Goal: Find specific page/section: Find specific page/section

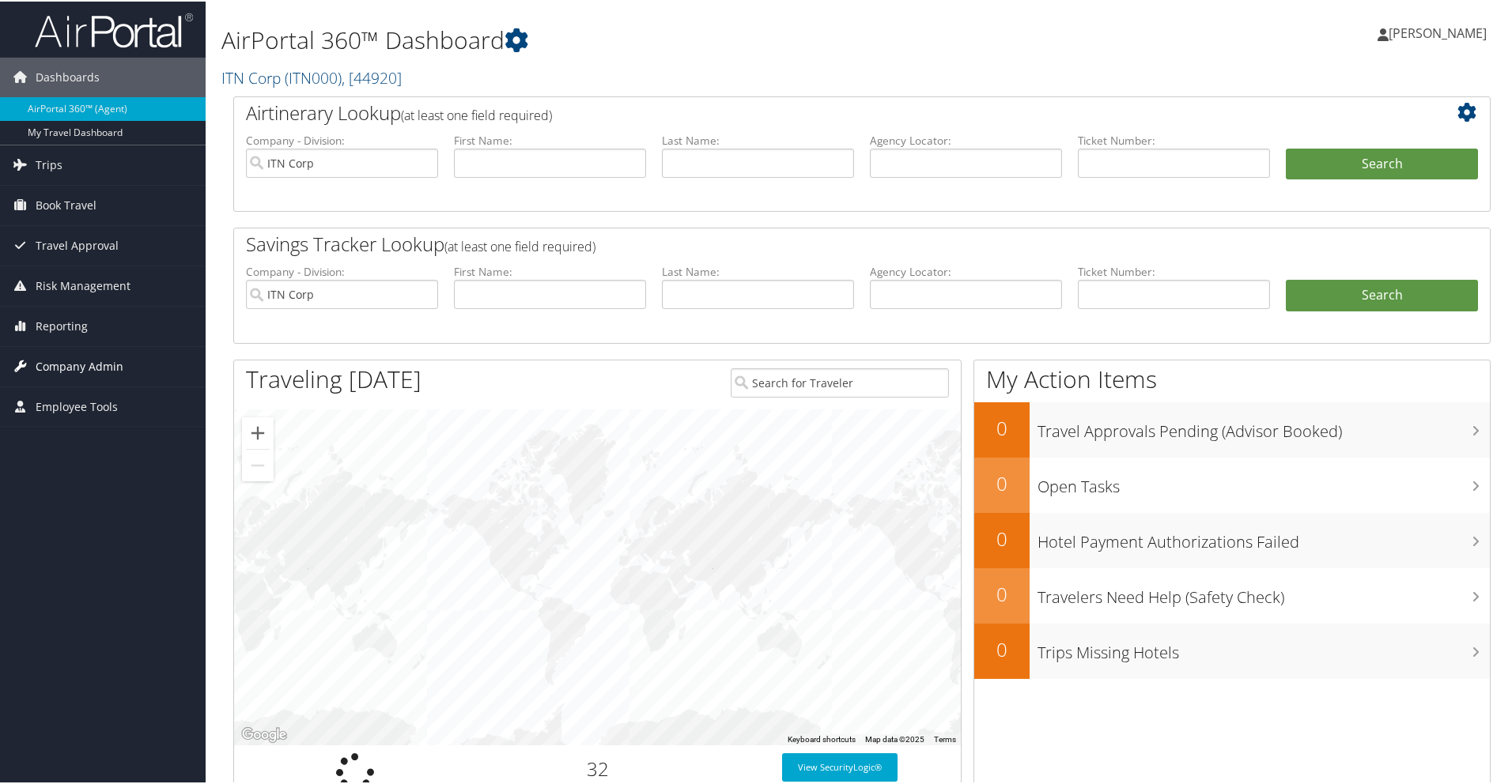
click at [88, 371] on span "Company Admin" at bounding box center [79, 365] width 88 height 39
click at [102, 518] on span "Employee Tools" at bounding box center [77, 524] width 82 height 39
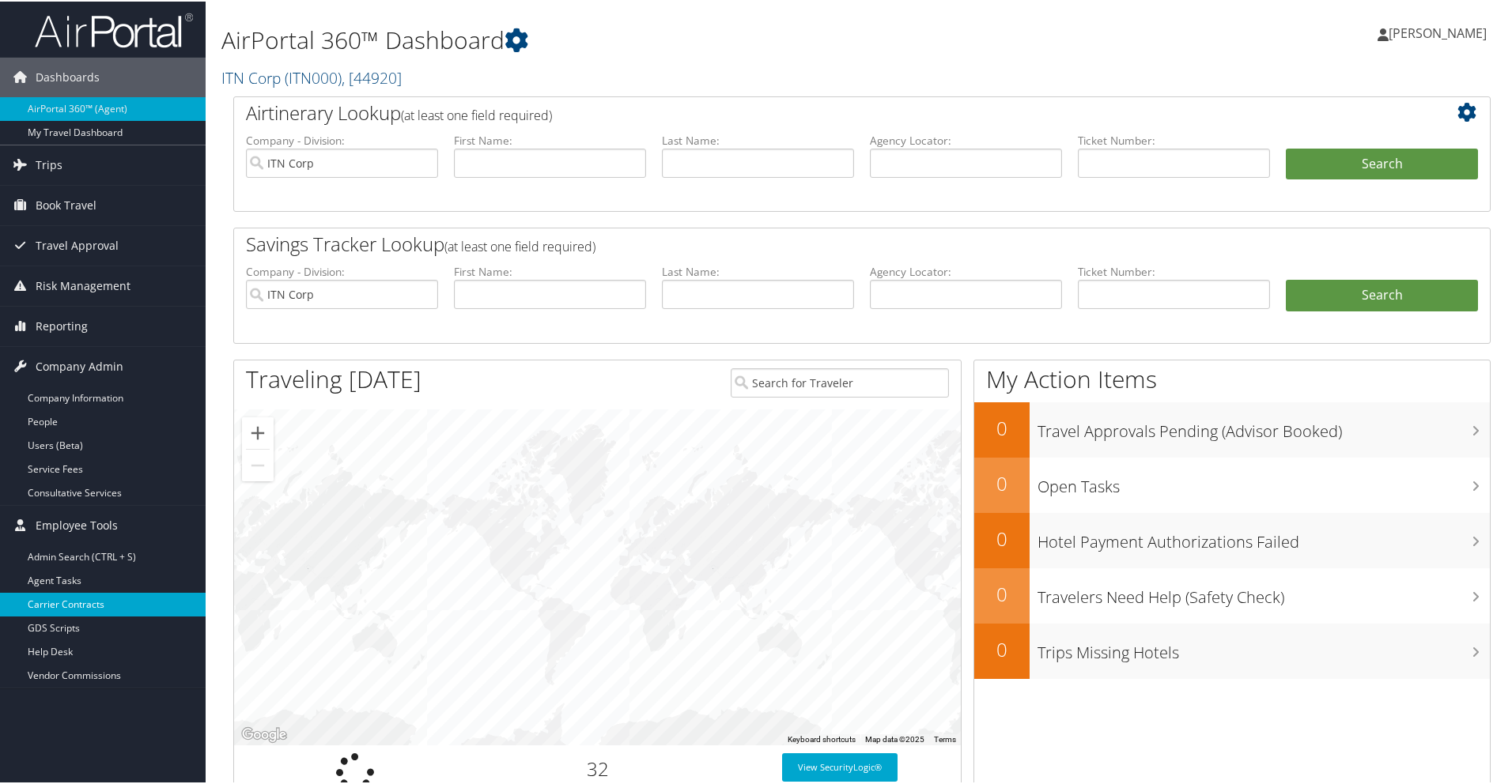
click at [76, 603] on link "Carrier Contracts" at bounding box center [102, 603] width 206 height 24
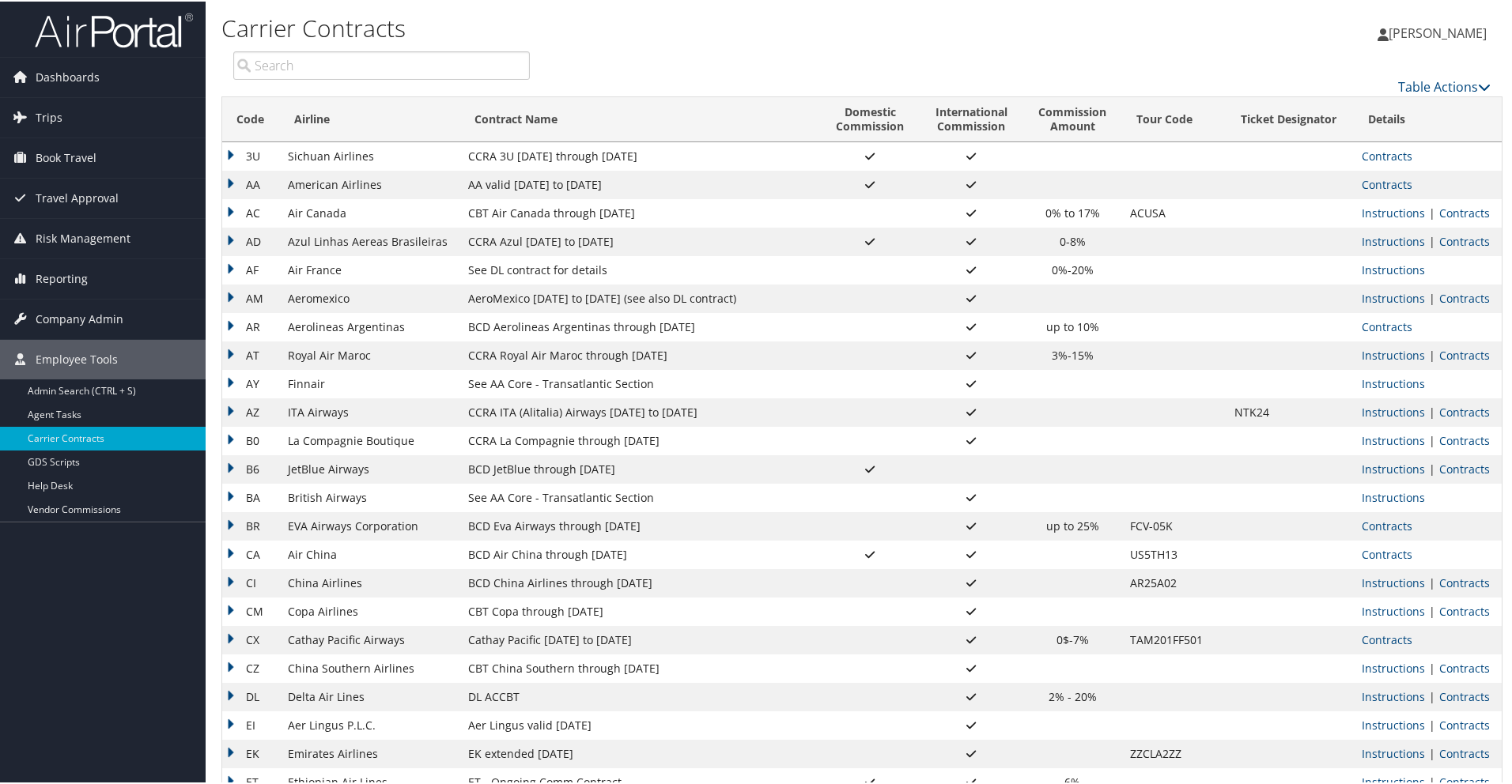
click at [327, 67] on input "search" at bounding box center [381, 64] width 296 height 28
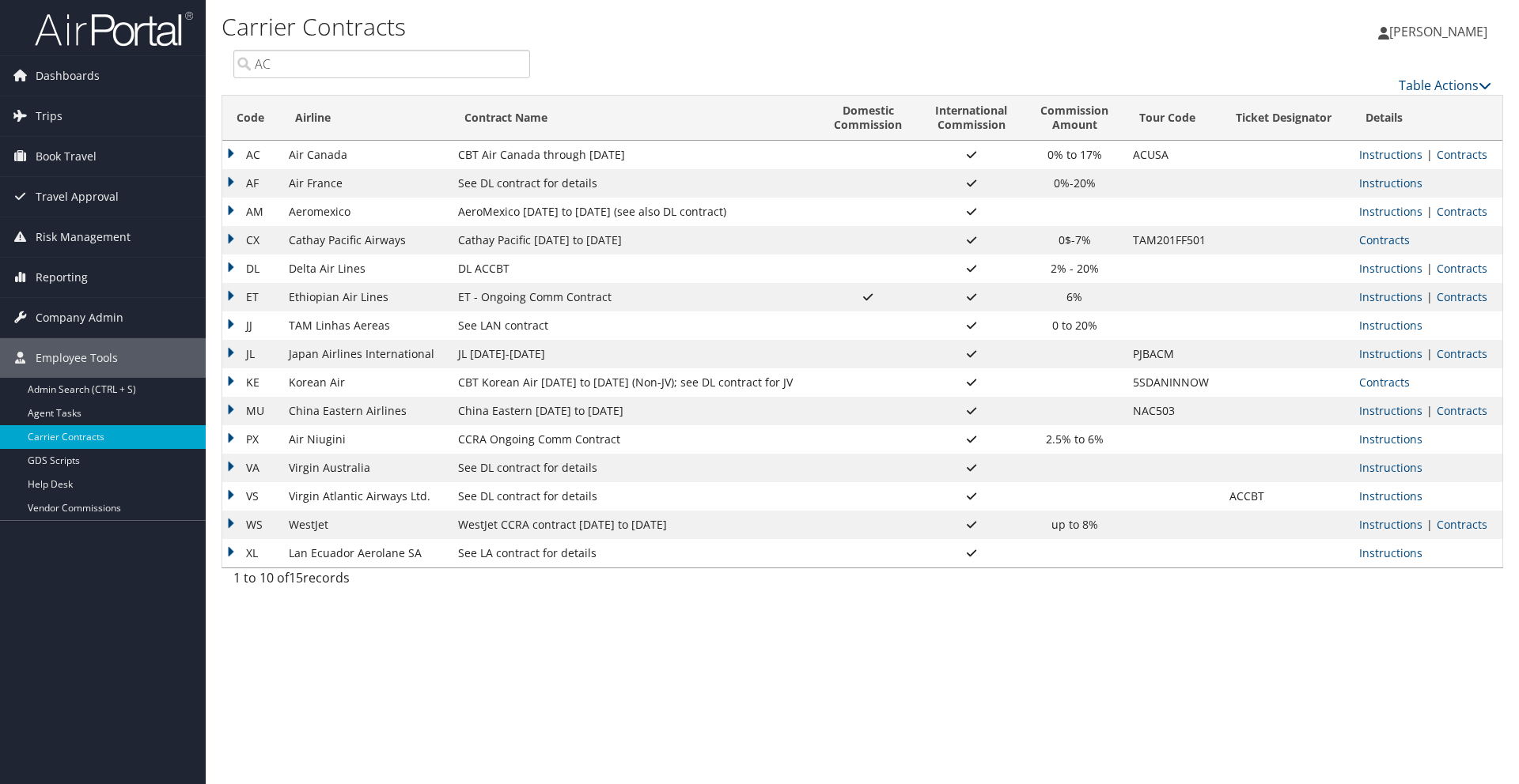
click at [231, 151] on td "AC" at bounding box center [252, 155] width 59 height 28
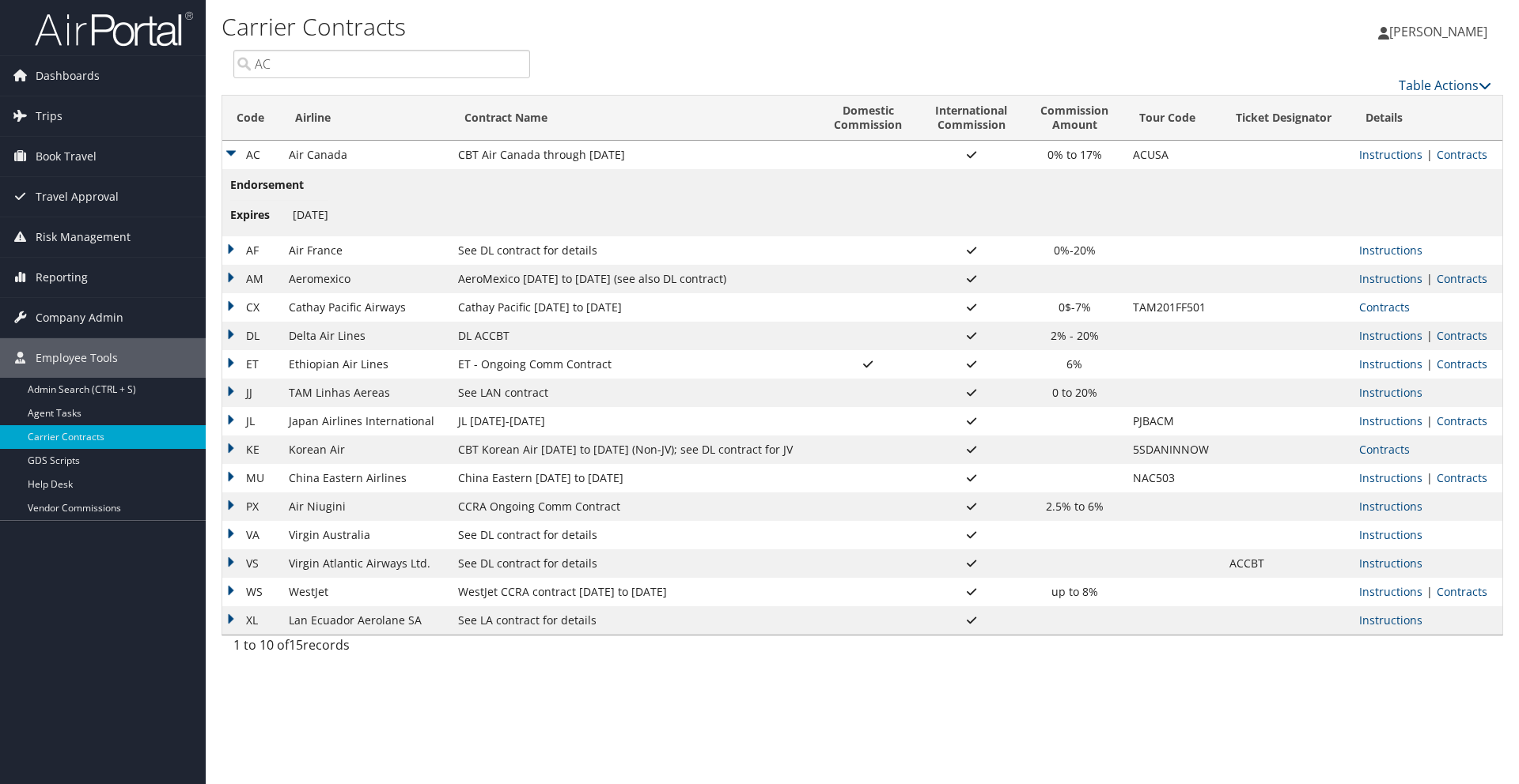
click at [286, 67] on input "AC" at bounding box center [381, 64] width 296 height 28
type input "A"
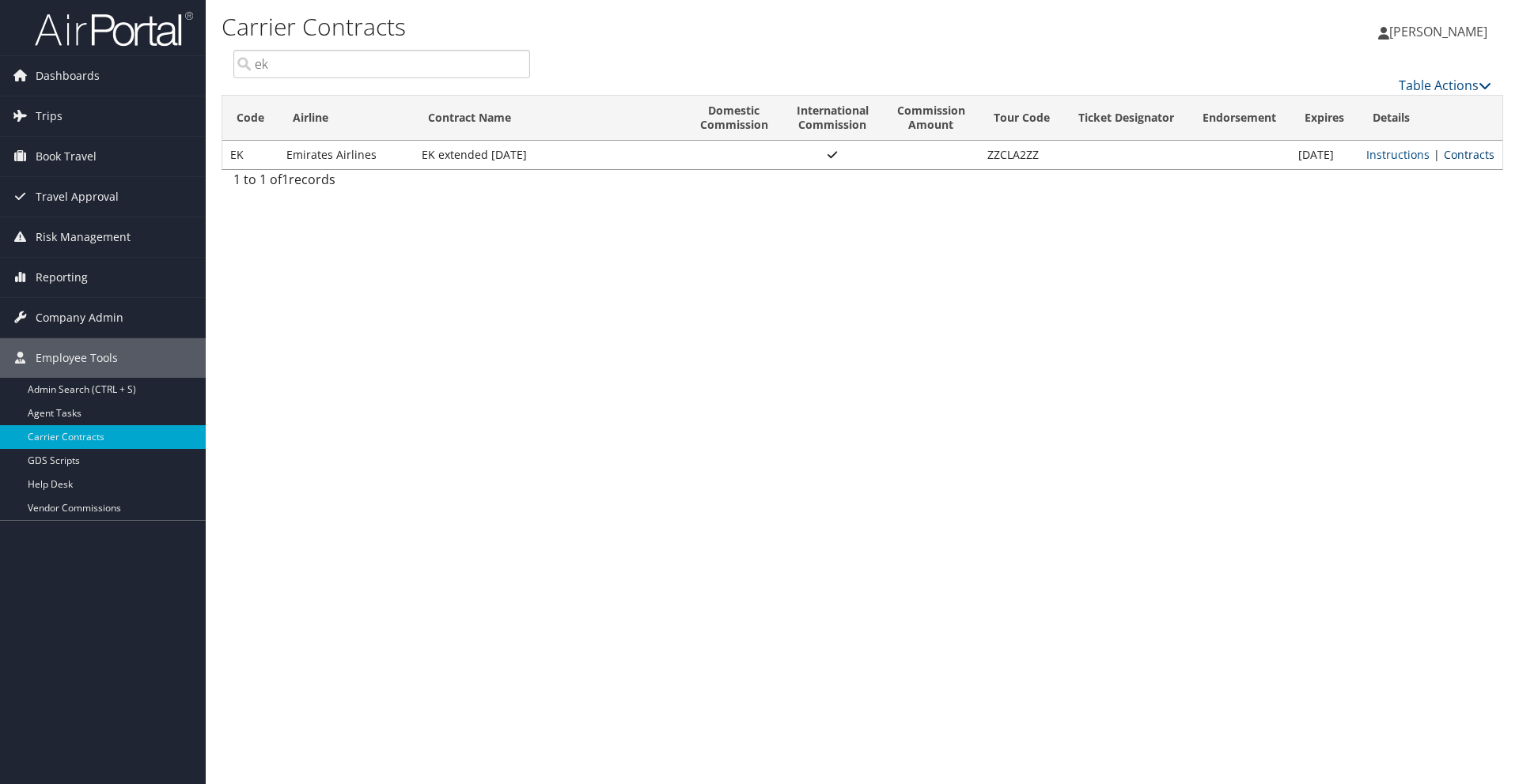
click at [1480, 158] on link "Contracts" at bounding box center [1468, 154] width 51 height 15
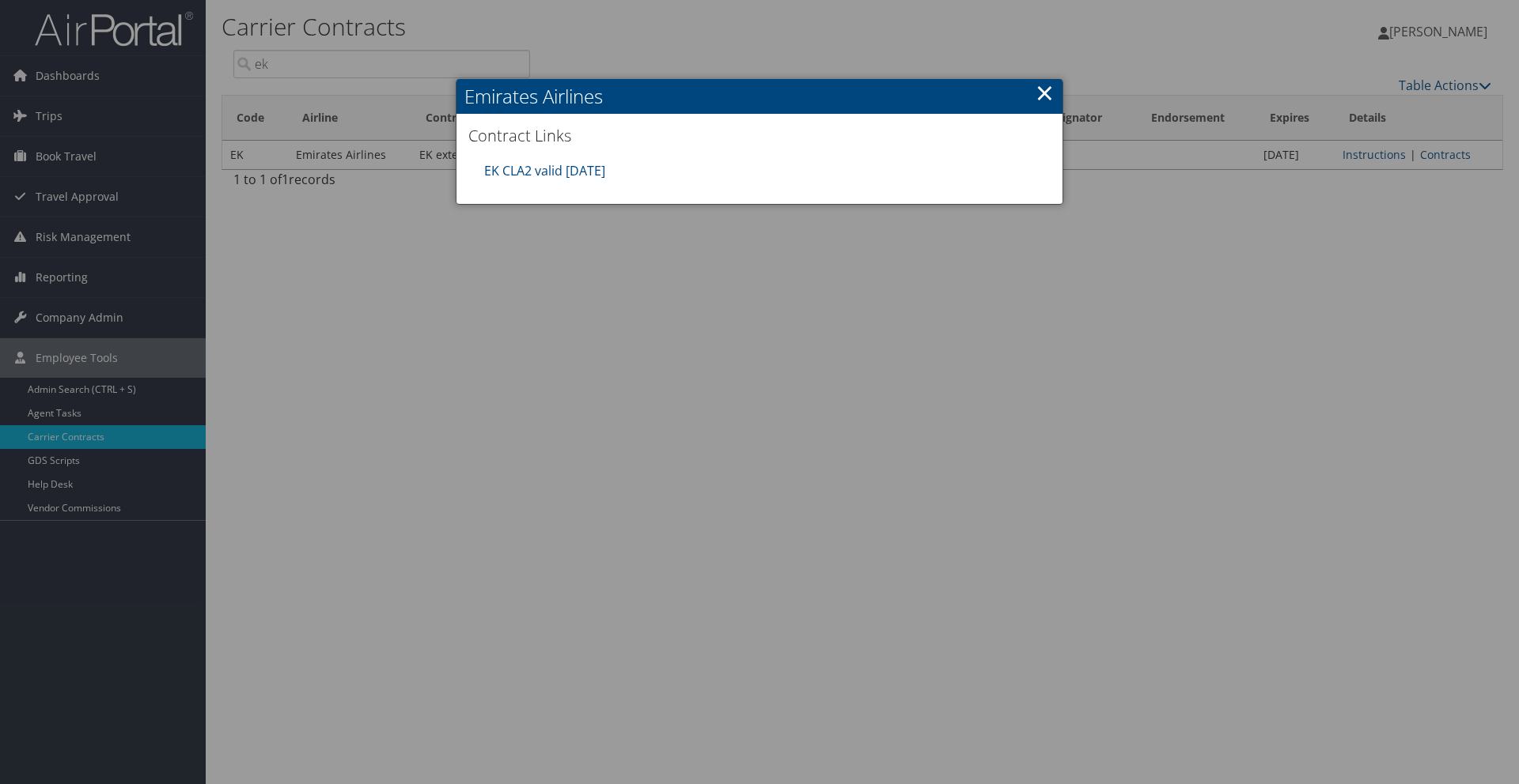
click at [1042, 89] on link "×" at bounding box center [1044, 93] width 18 height 32
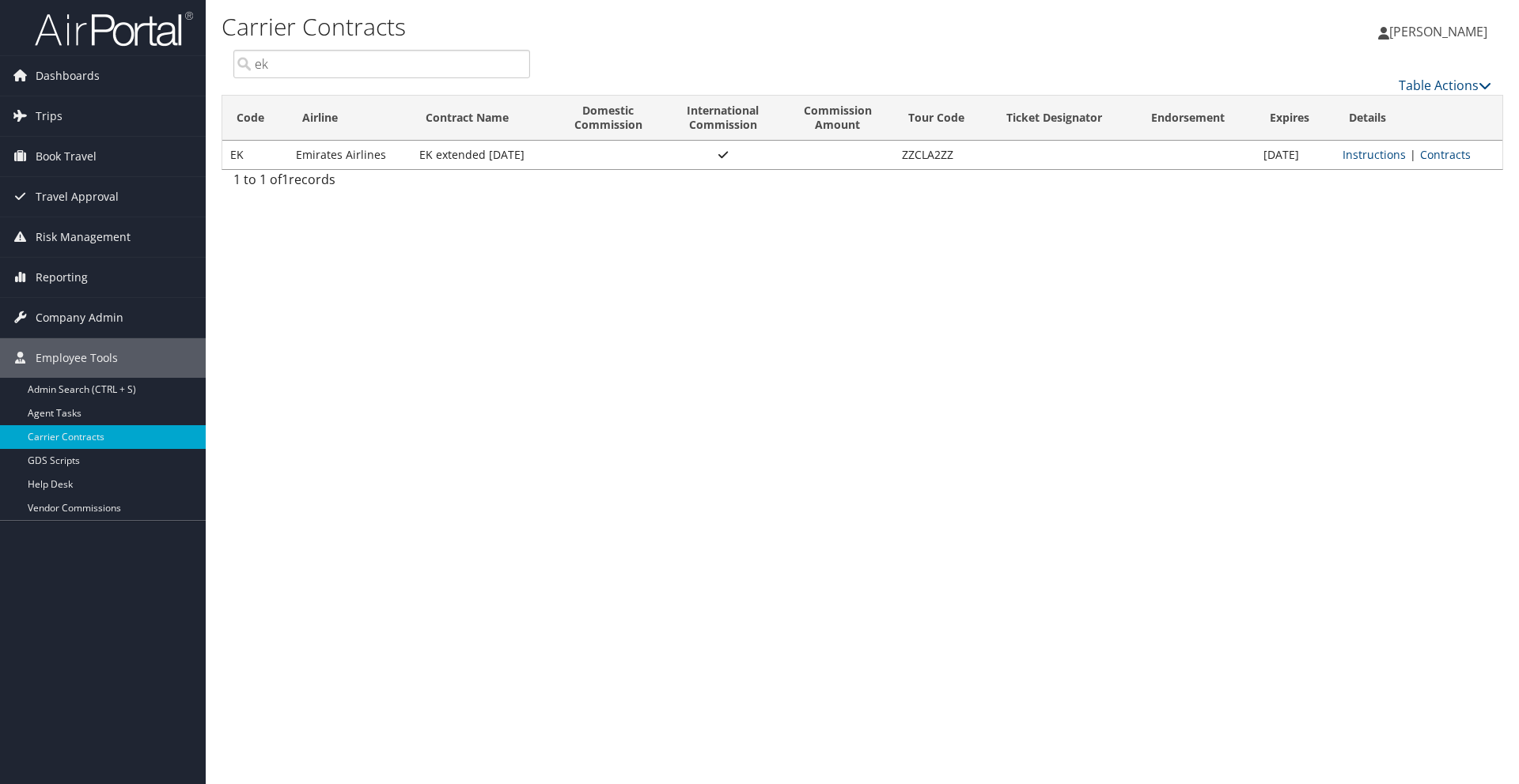
click at [299, 72] on input "ek" at bounding box center [381, 64] width 296 height 28
type input "e"
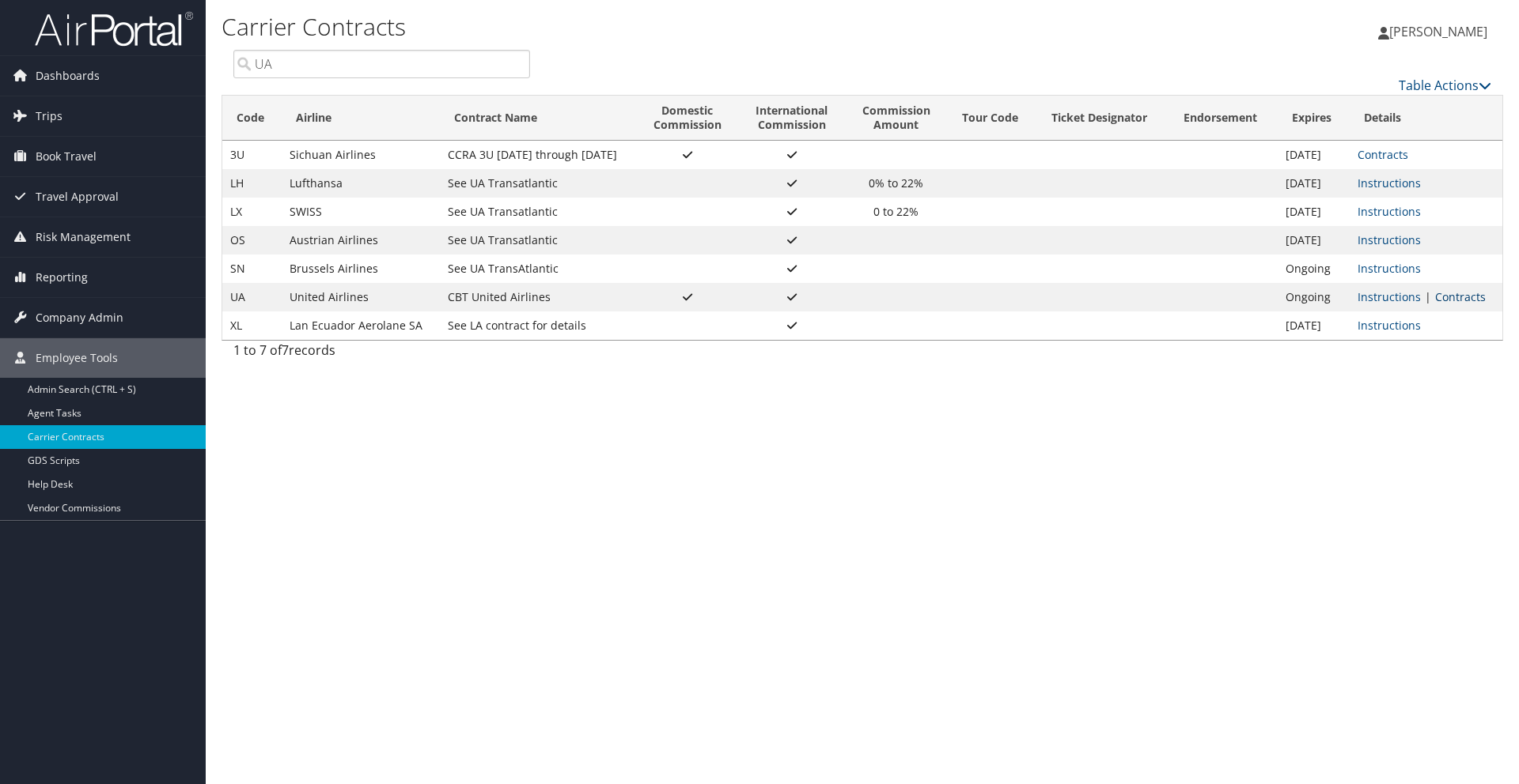
click at [1468, 294] on link "Contracts" at bounding box center [1460, 296] width 51 height 15
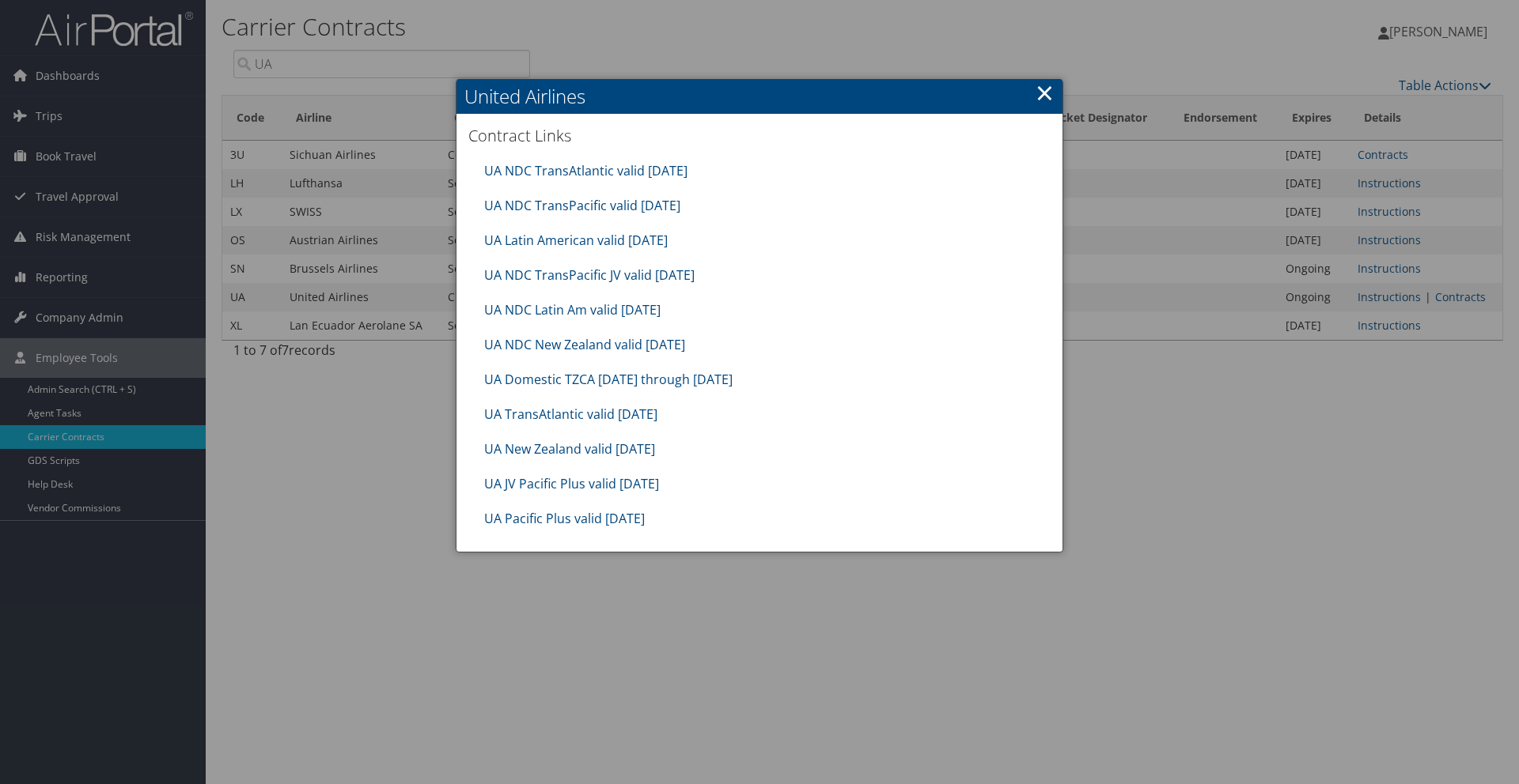
click at [1045, 95] on link "×" at bounding box center [1044, 93] width 18 height 32
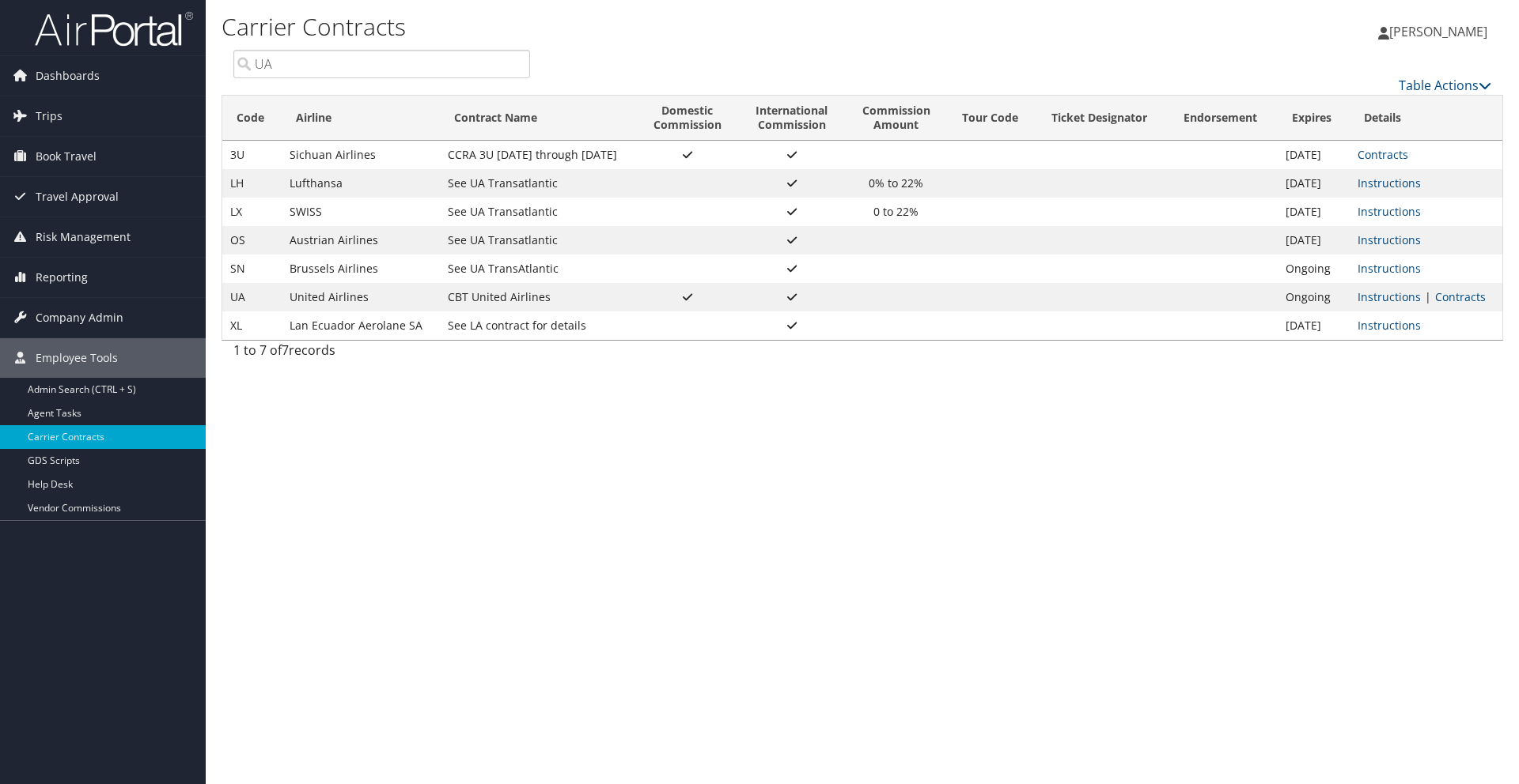
click at [292, 57] on input "UA" at bounding box center [381, 64] width 296 height 28
type input "U"
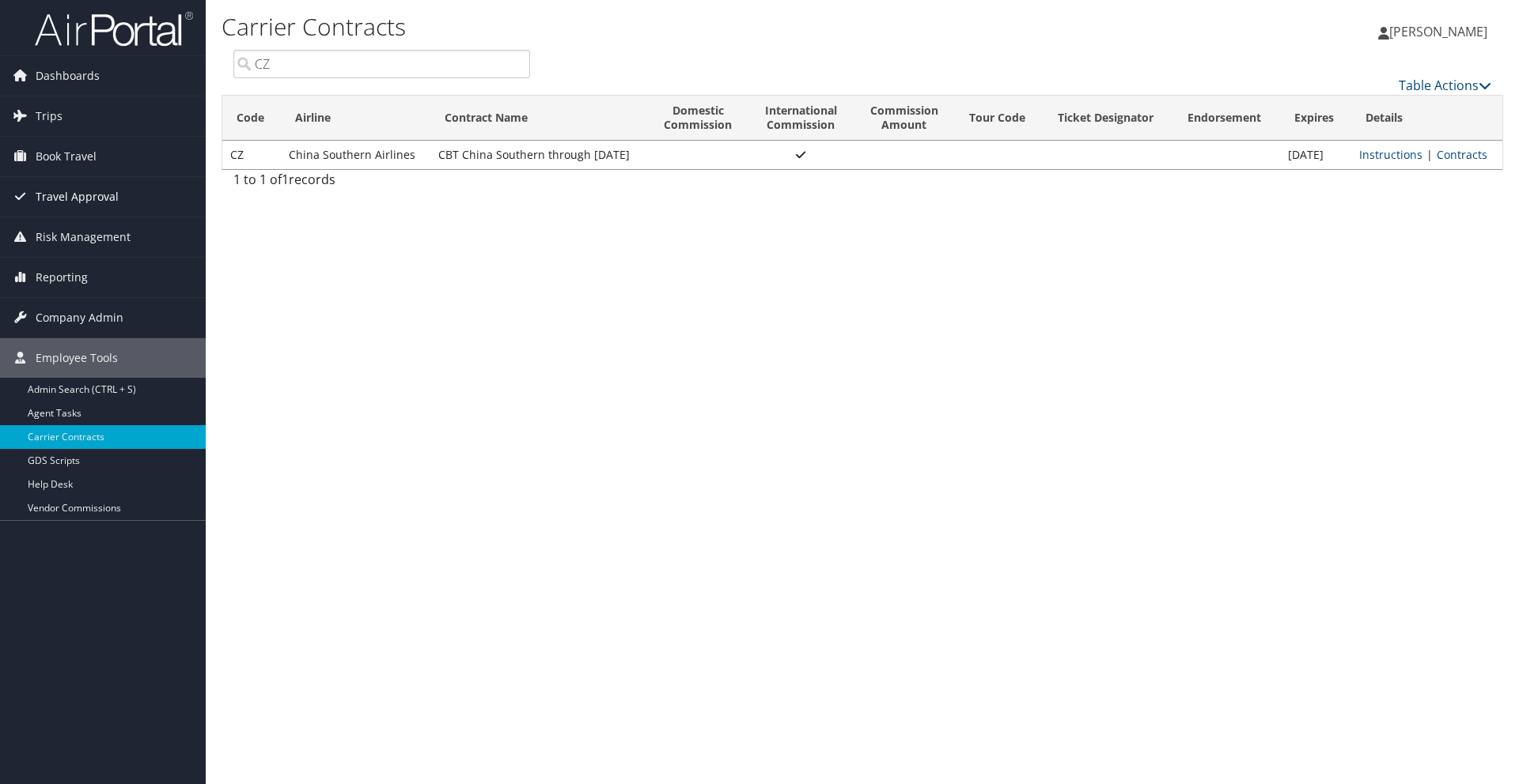
type input "CZ"
click at [532, 395] on div "Carrier Contracts [PERSON_NAME] [PERSON_NAME] My Settings Travel Agency Contact…" at bounding box center [862, 392] width 1313 height 784
